Goal: Task Accomplishment & Management: Manage account settings

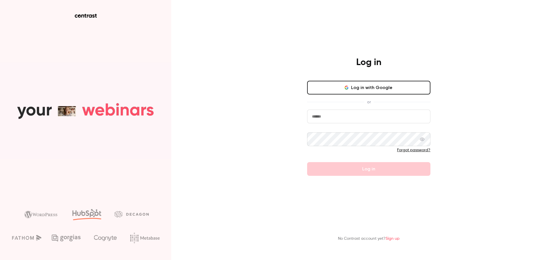
click at [362, 84] on button "Log in with Google" at bounding box center [368, 88] width 123 height 14
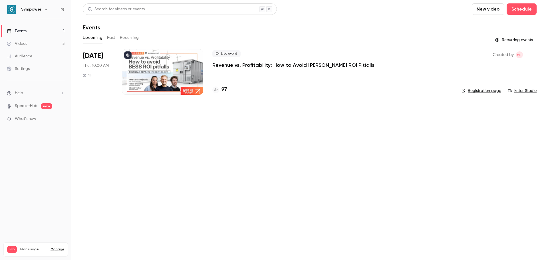
click at [273, 67] on p "Revenue vs. Profitability: How to Avoid [PERSON_NAME] ROI Pitfalls" at bounding box center [294, 65] width 162 height 7
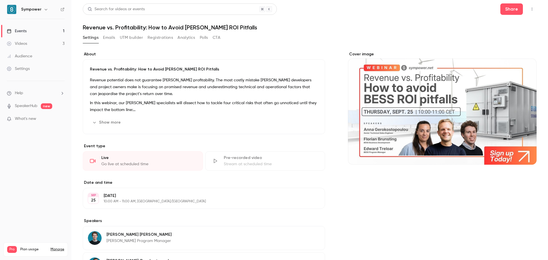
click at [169, 37] on button "Registrations" at bounding box center [160, 37] width 25 height 9
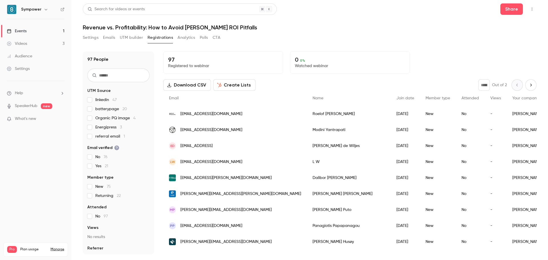
click at [189, 86] on button "Download CSV" at bounding box center [187, 84] width 48 height 11
